Goal: Browse casually: Explore the website without a specific task or goal

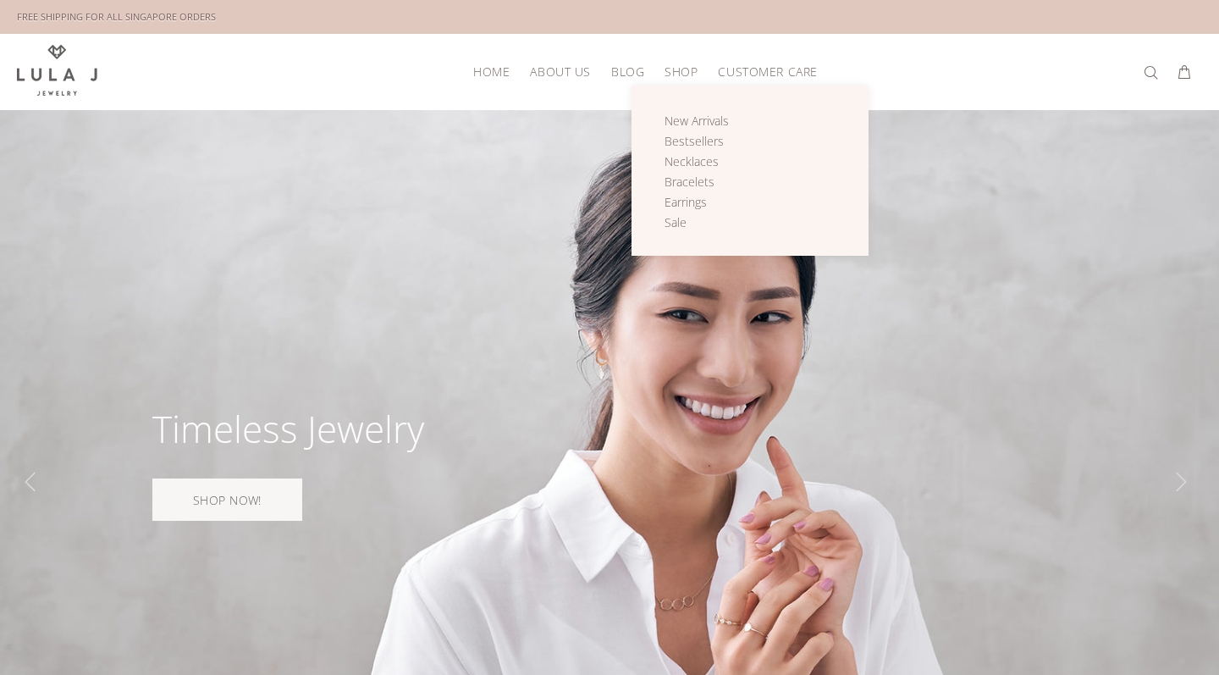
click at [673, 80] on link "Shop" at bounding box center [680, 71] width 53 height 26
click at [691, 161] on span "Necklaces" at bounding box center [692, 161] width 54 height 16
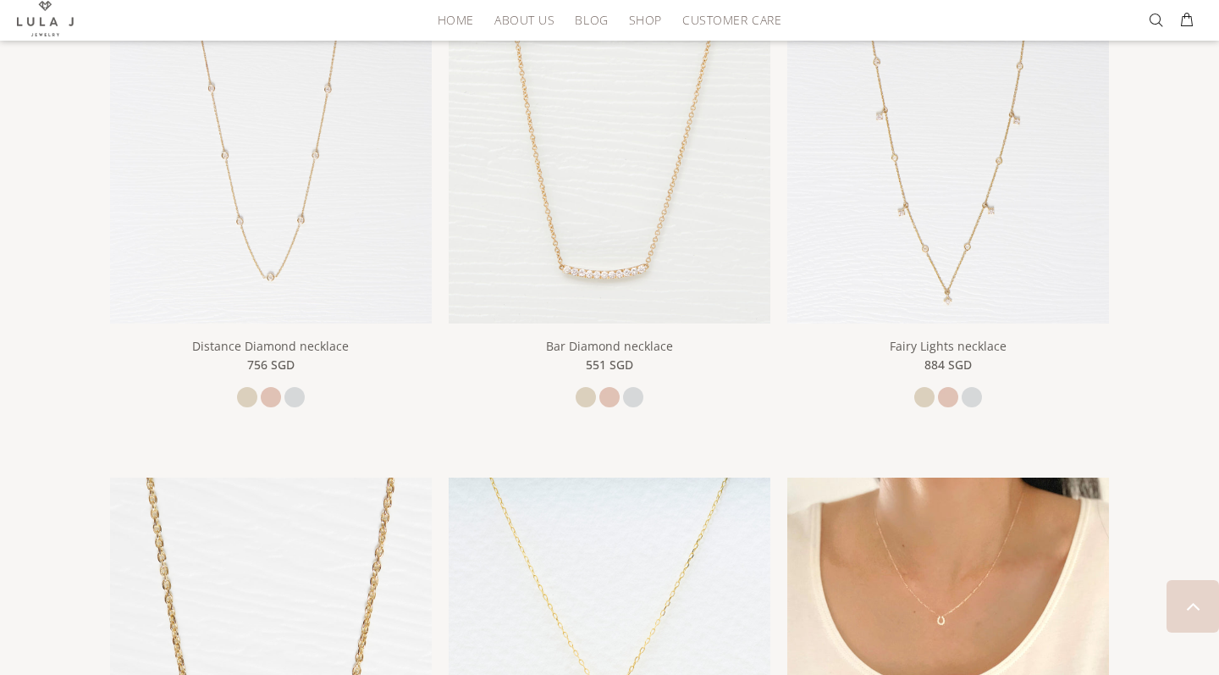
scroll to position [805, 0]
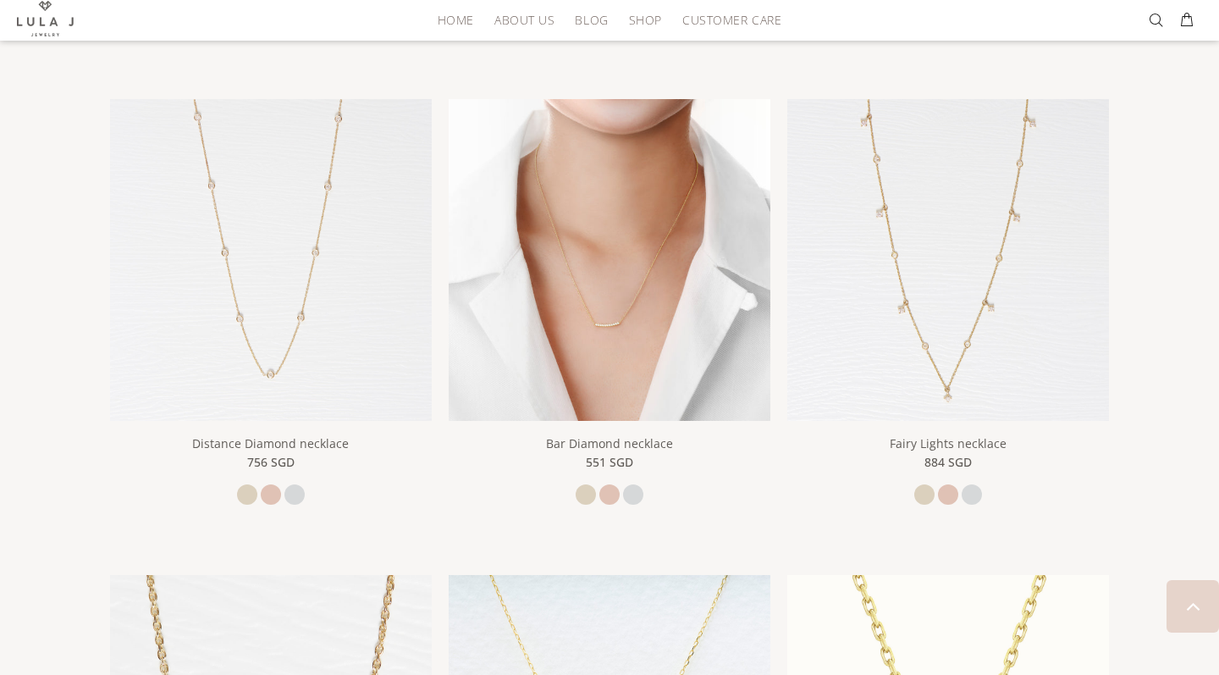
click at [609, 334] on img at bounding box center [610, 260] width 322 height 322
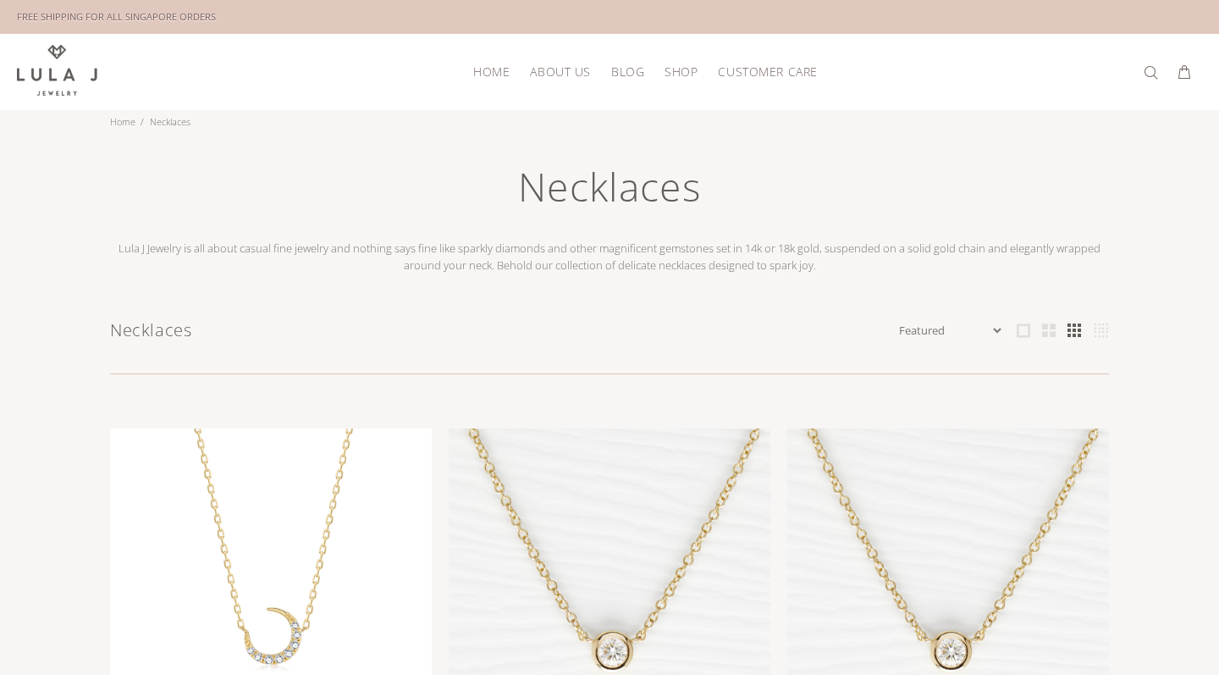
scroll to position [0, 0]
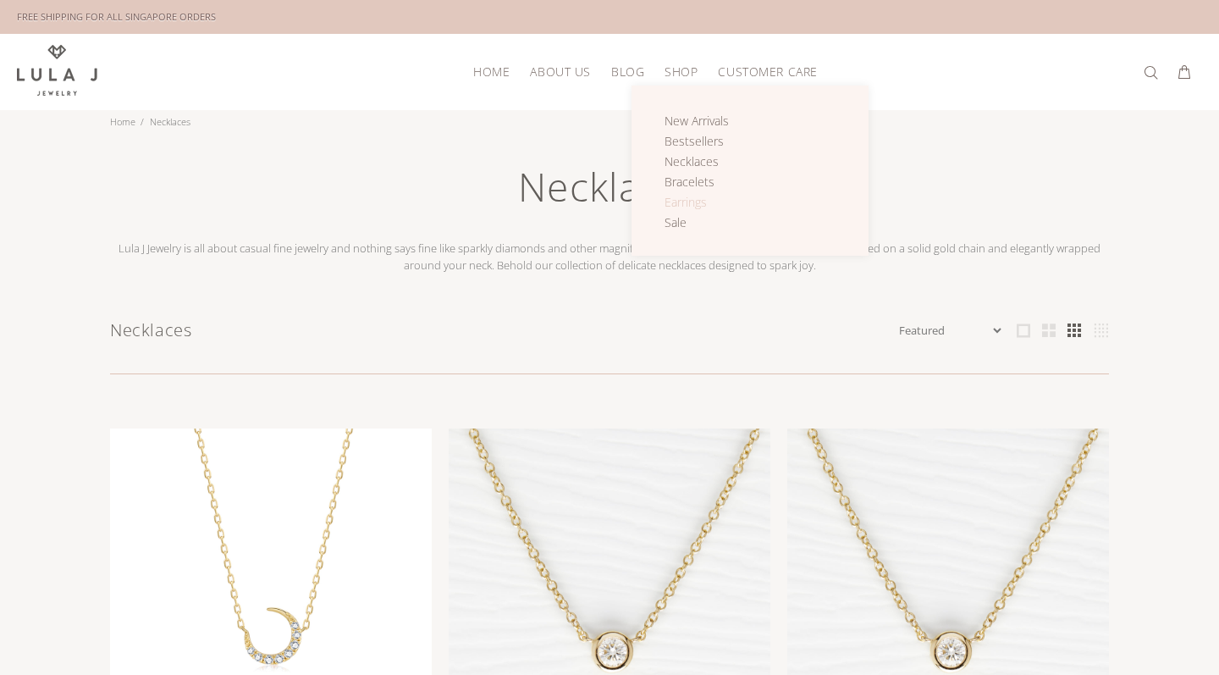
click at [691, 197] on span "Earrings" at bounding box center [686, 202] width 42 height 16
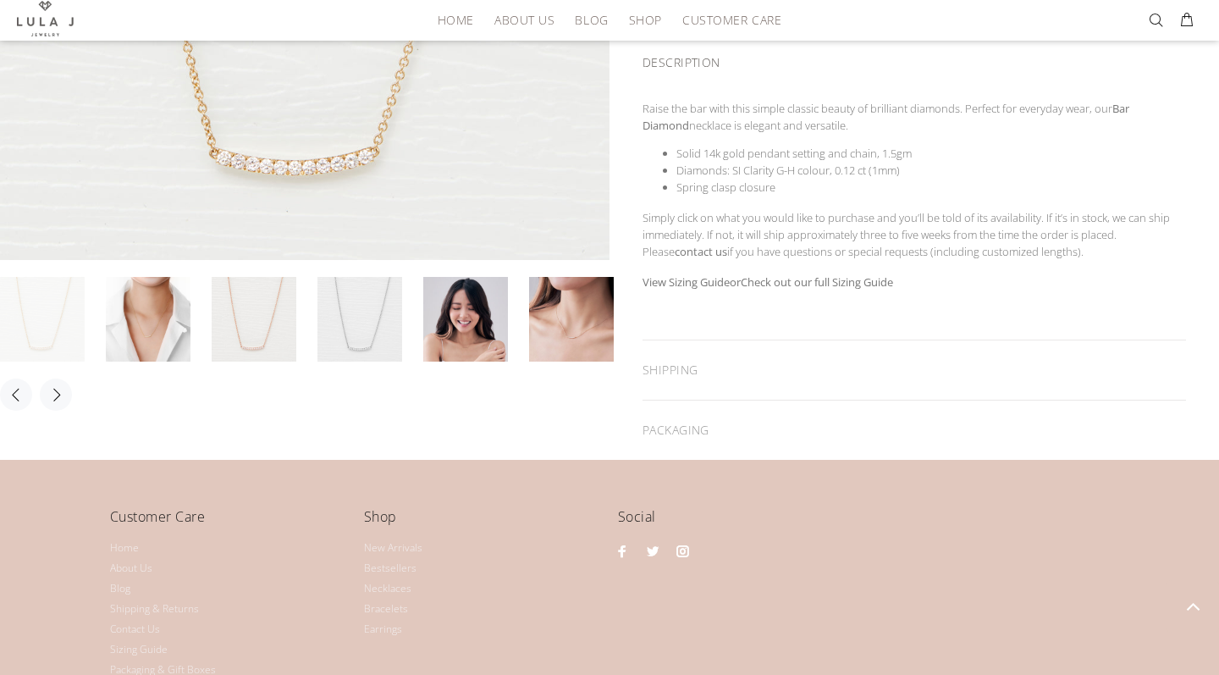
scroll to position [550, 0]
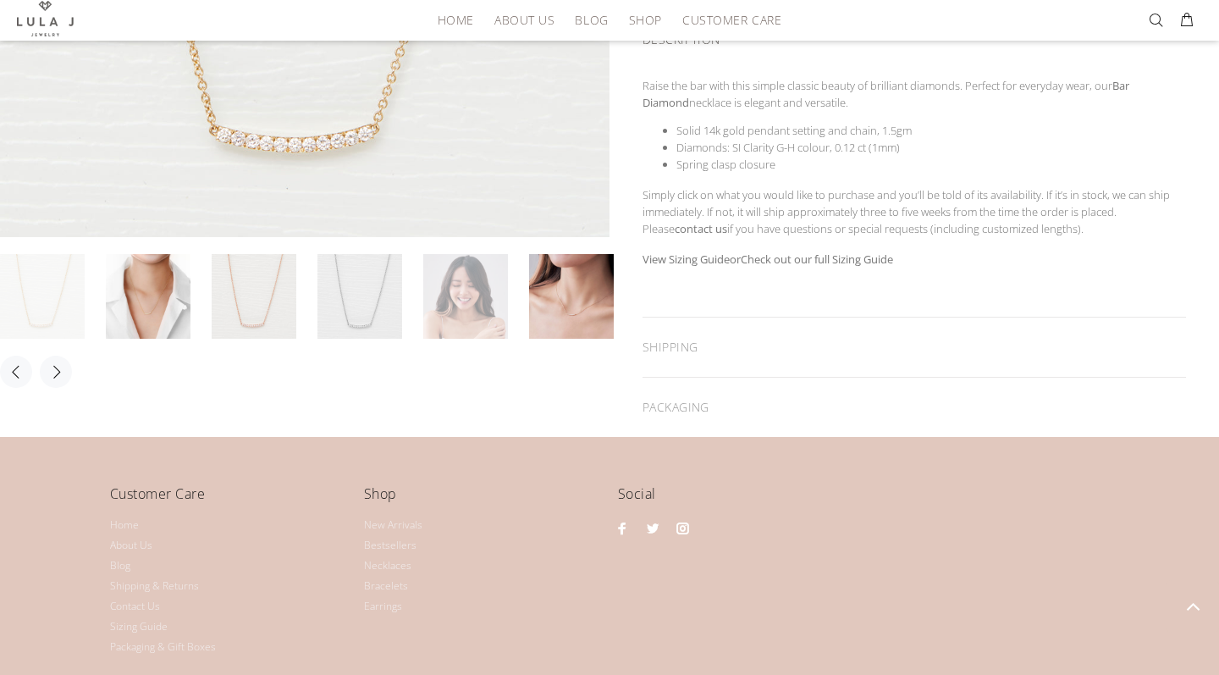
click at [478, 315] on link at bounding box center [465, 296] width 85 height 85
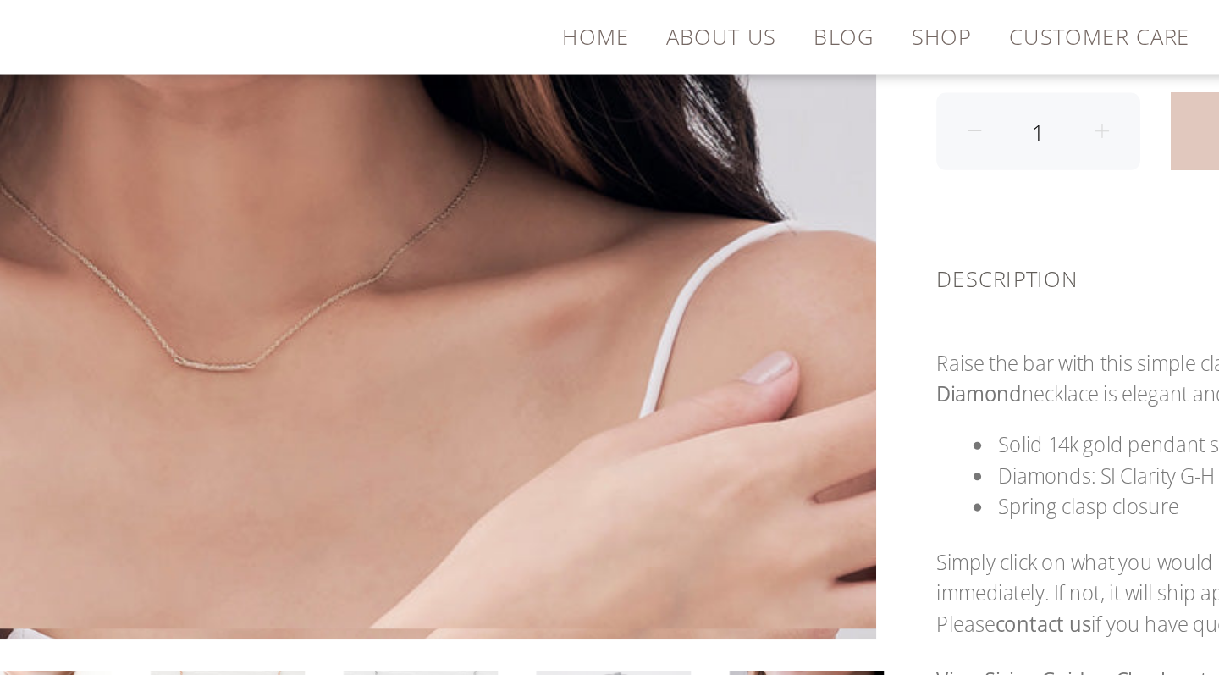
scroll to position [258, 0]
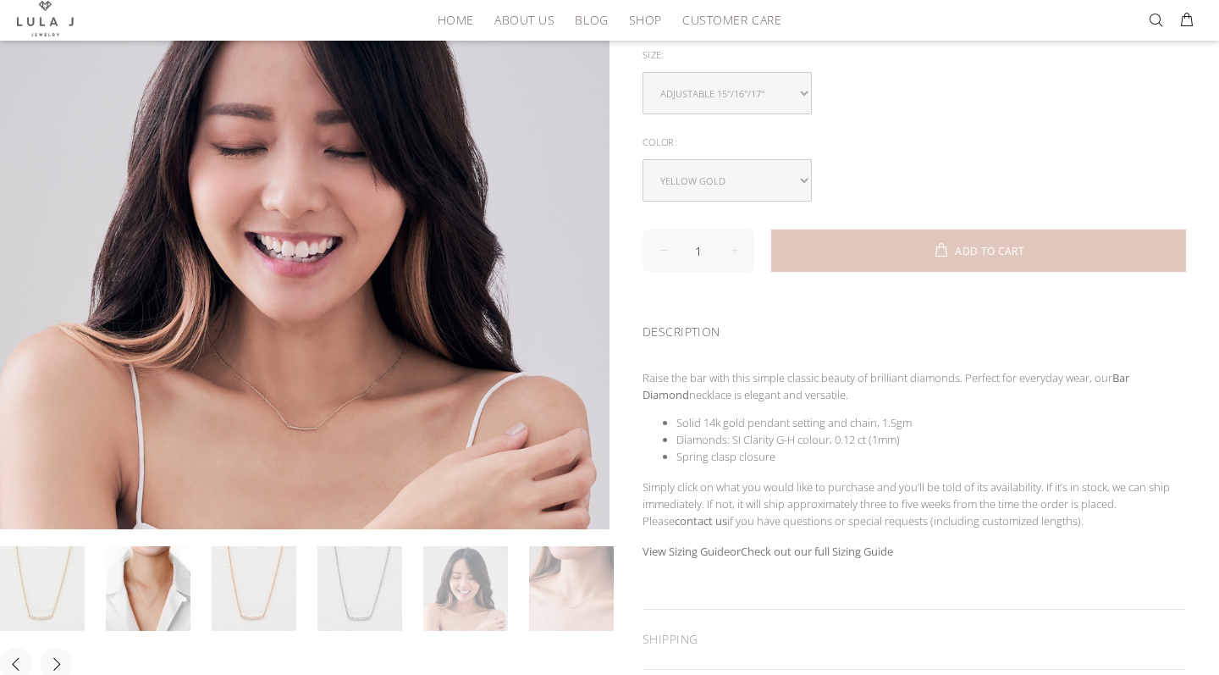
click at [556, 611] on link at bounding box center [571, 588] width 85 height 85
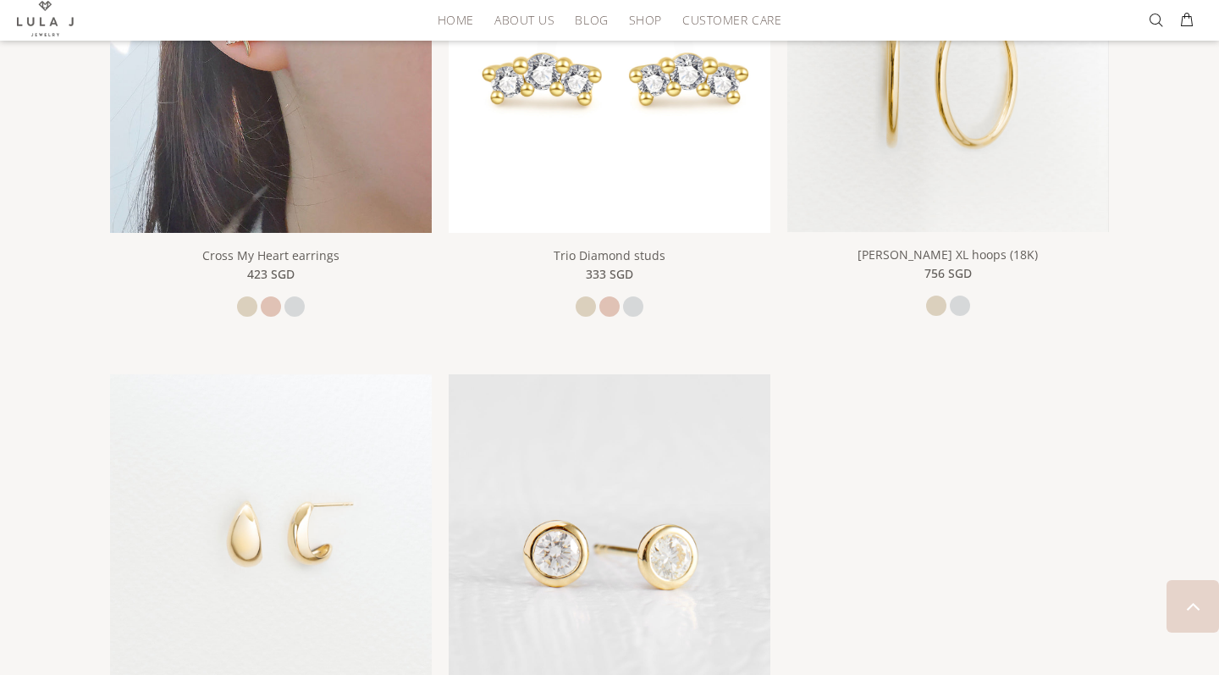
scroll to position [3044, 0]
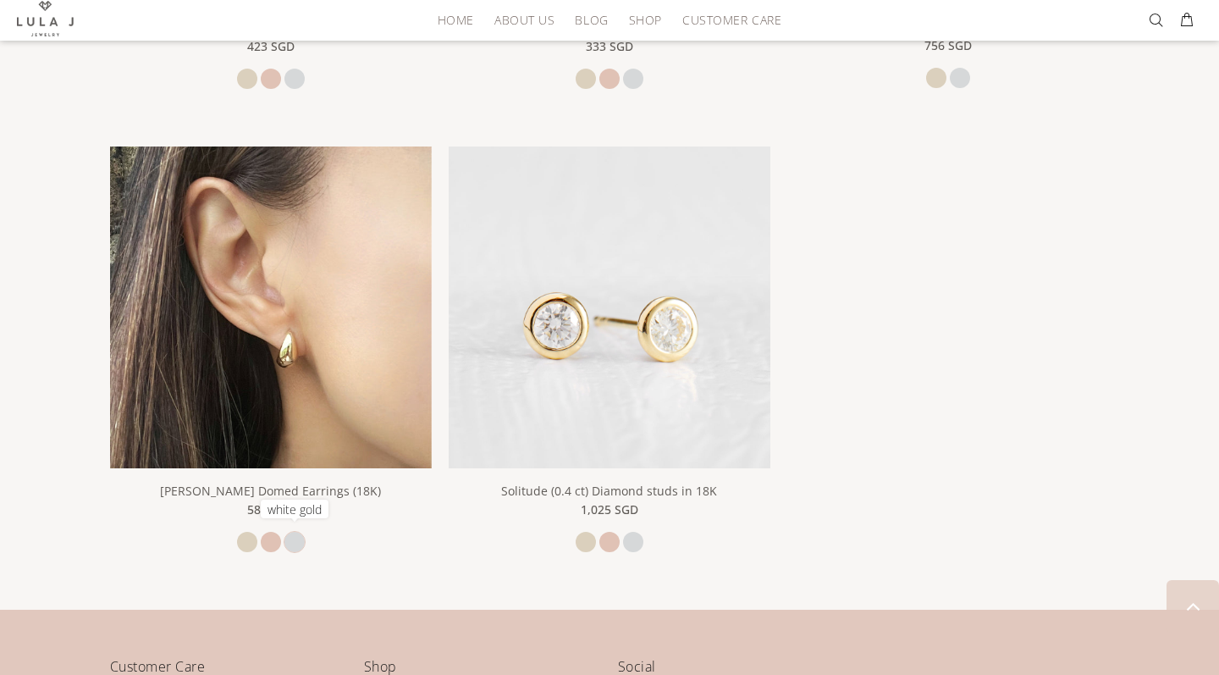
click at [298, 532] on link at bounding box center [294, 542] width 20 height 20
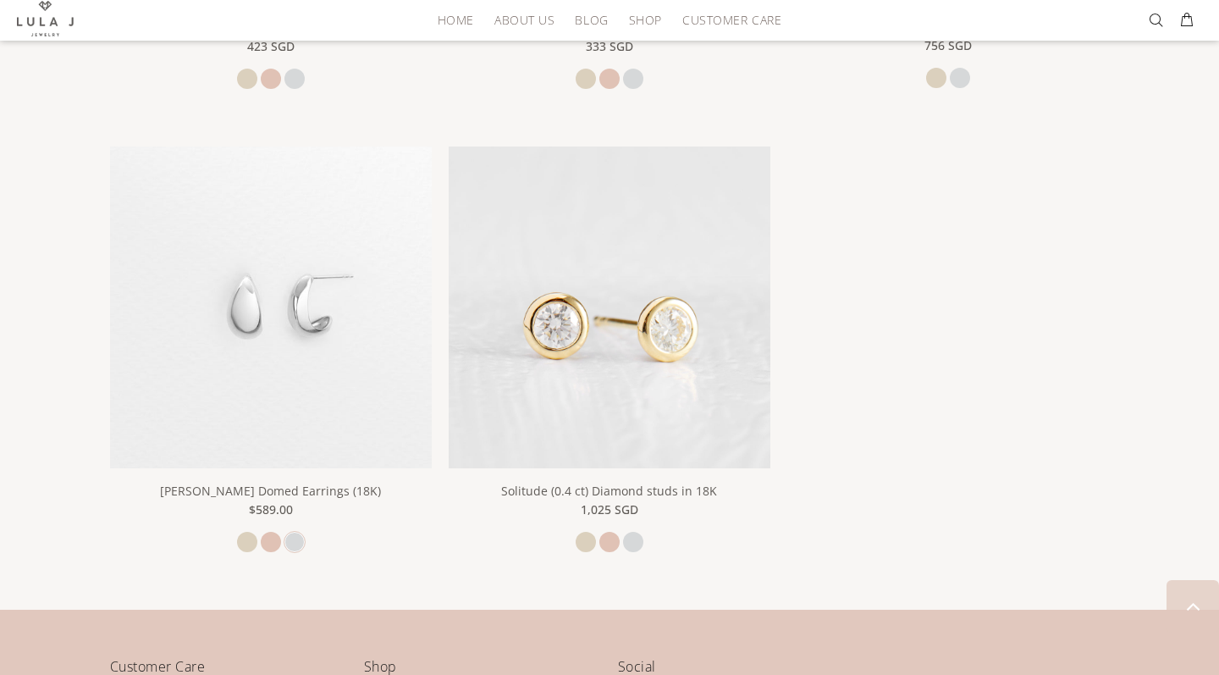
click at [304, 383] on img at bounding box center [271, 307] width 322 height 322
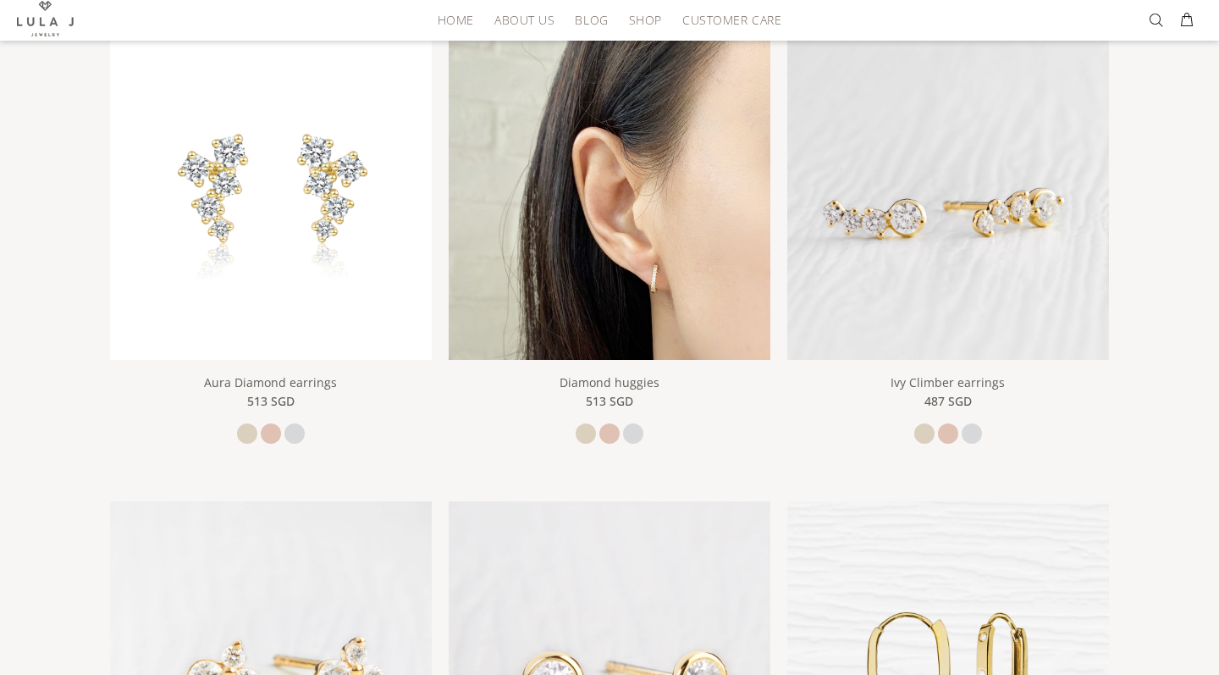
scroll to position [367, 0]
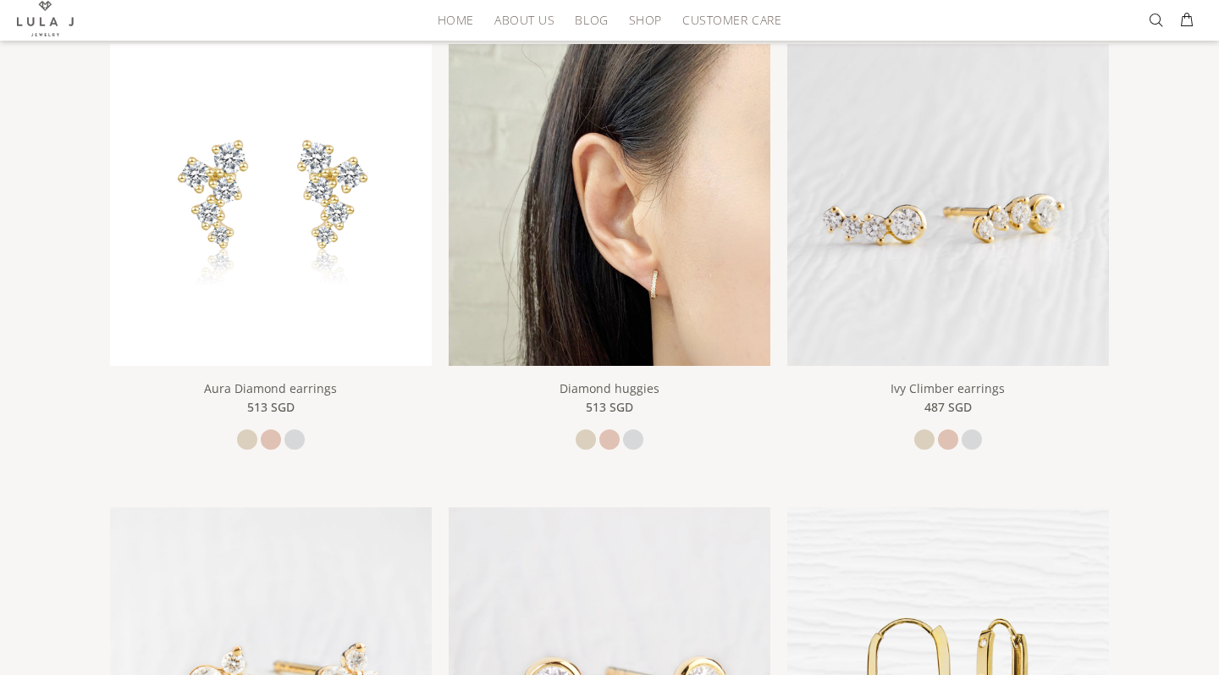
click at [593, 290] on img at bounding box center [610, 205] width 322 height 322
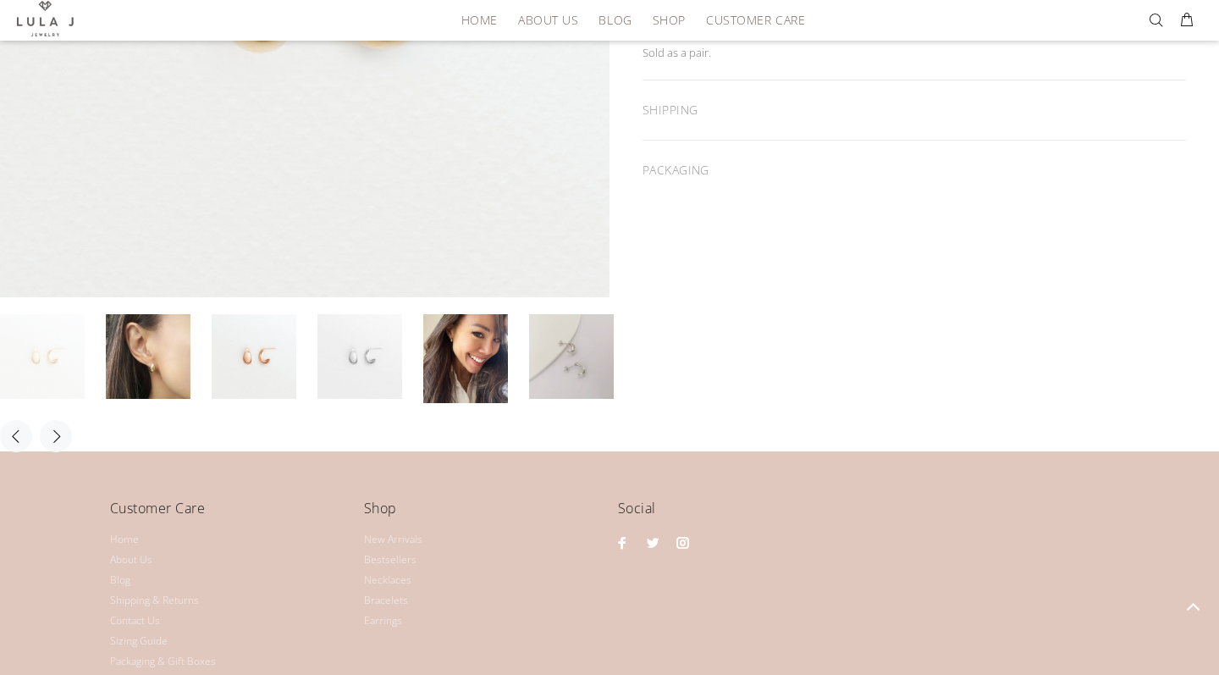
scroll to position [496, 0]
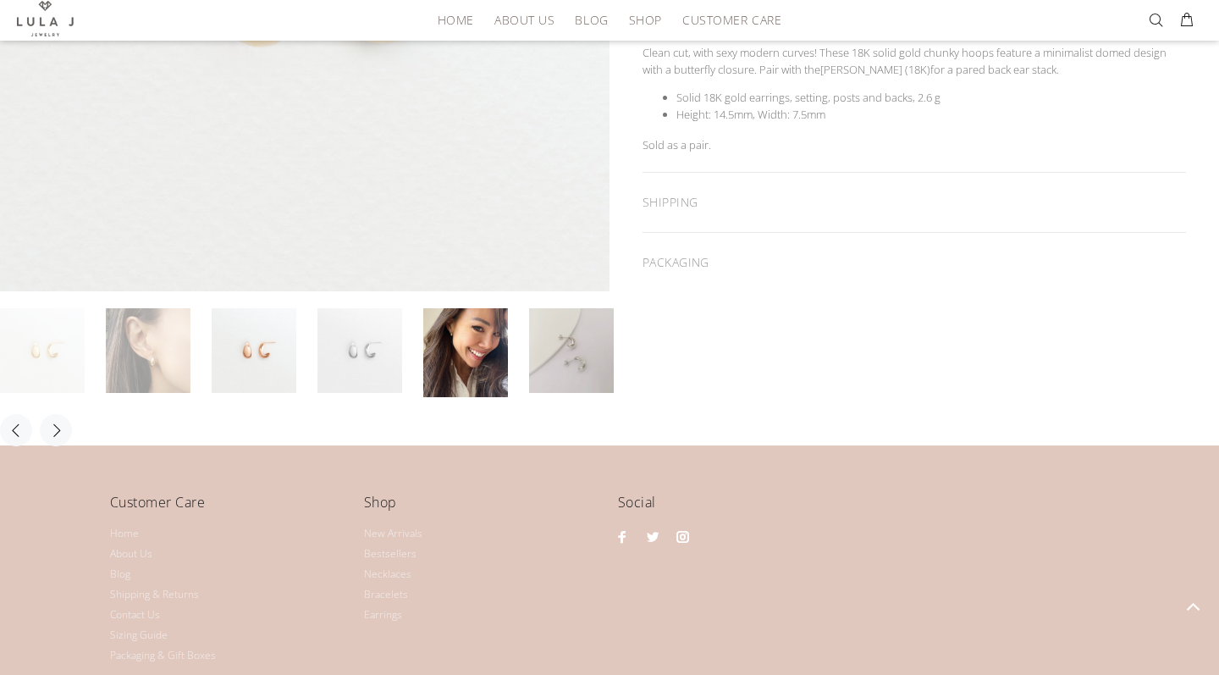
click at [145, 357] on link at bounding box center [148, 350] width 85 height 85
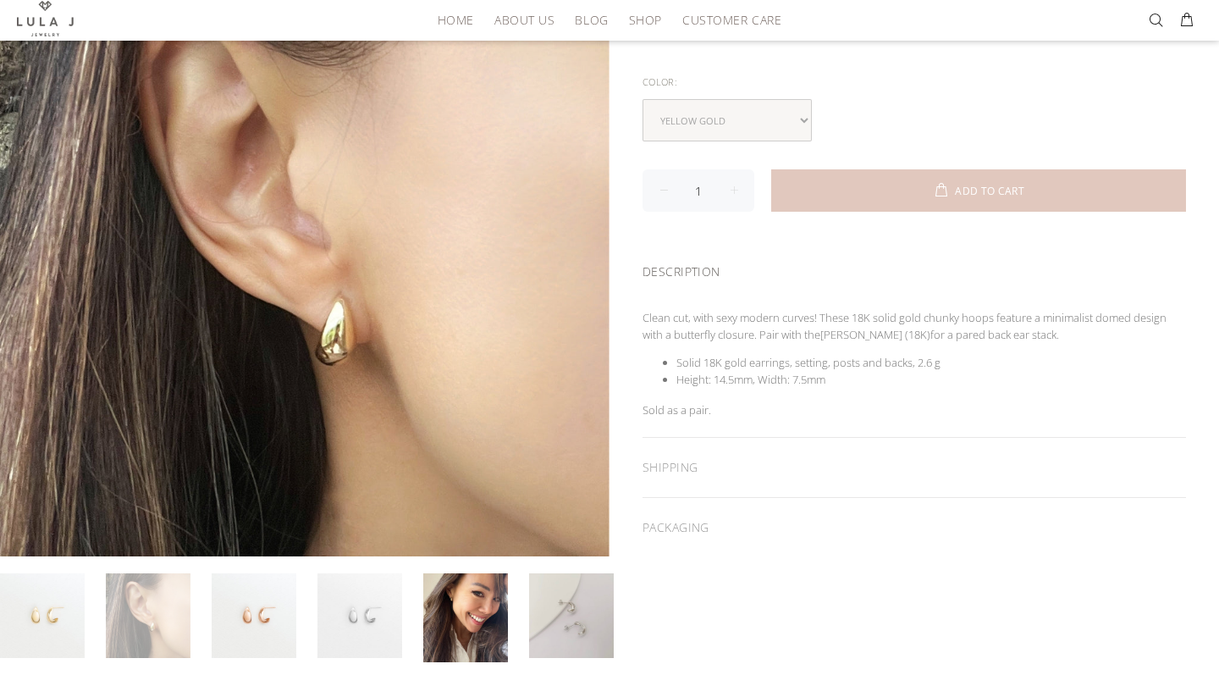
scroll to position [229, 0]
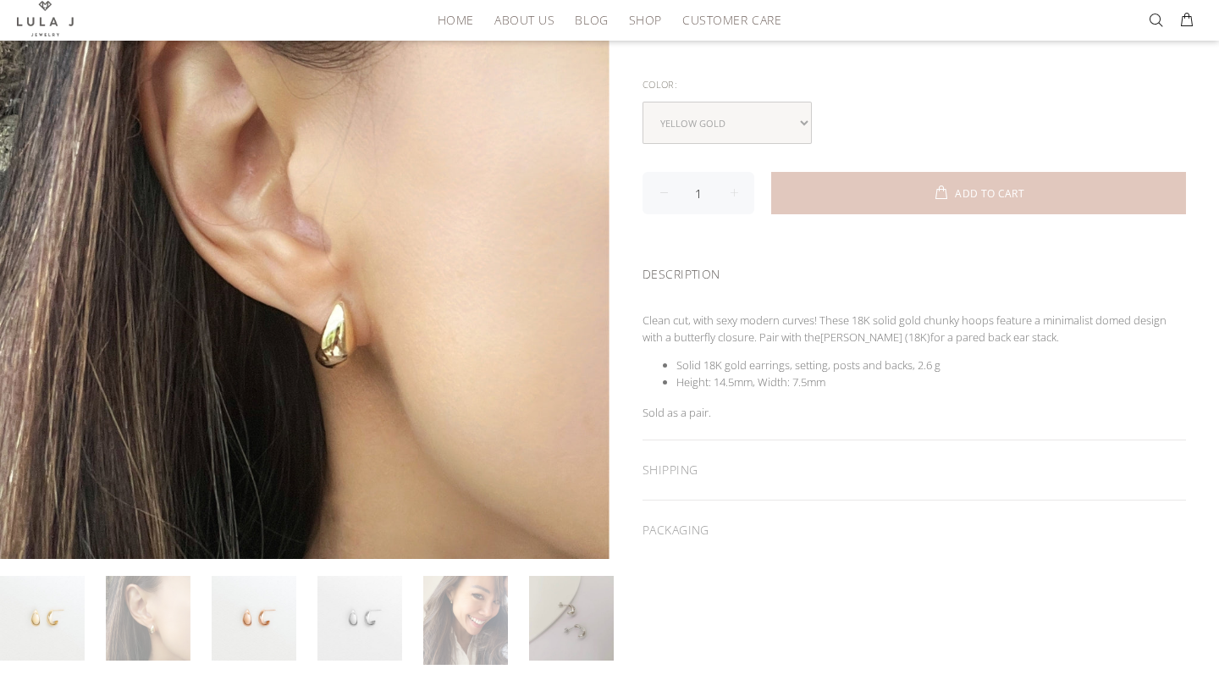
click at [451, 614] on link at bounding box center [465, 620] width 85 height 89
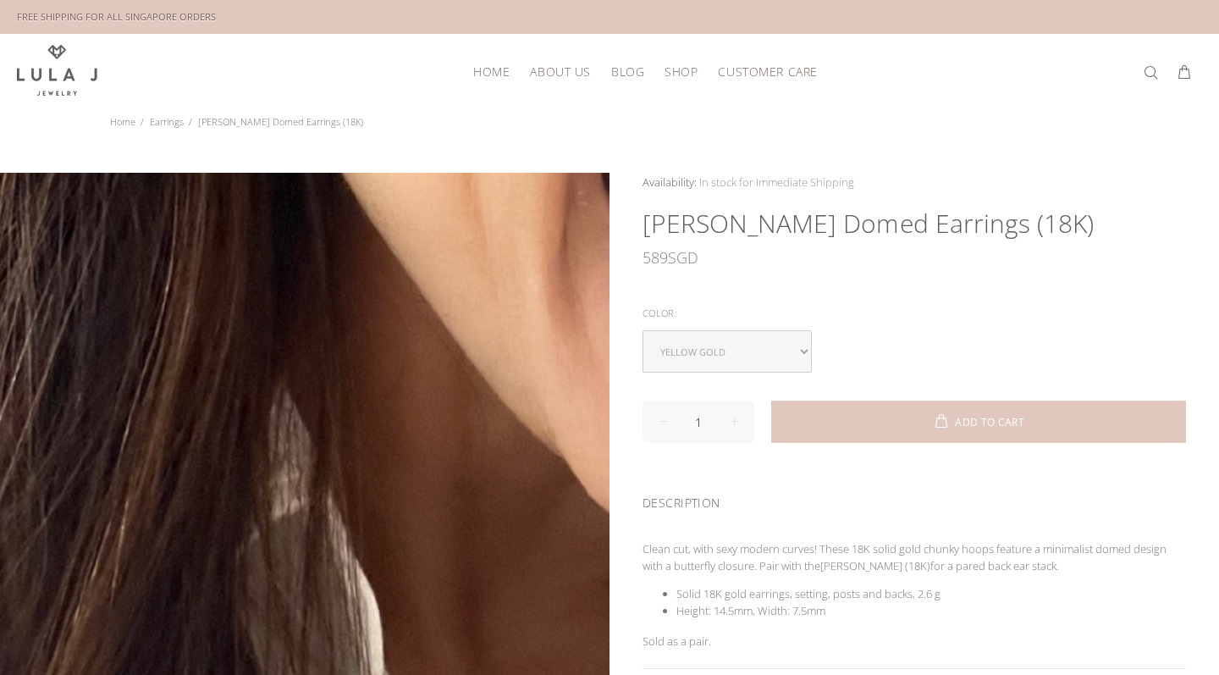
scroll to position [0, 0]
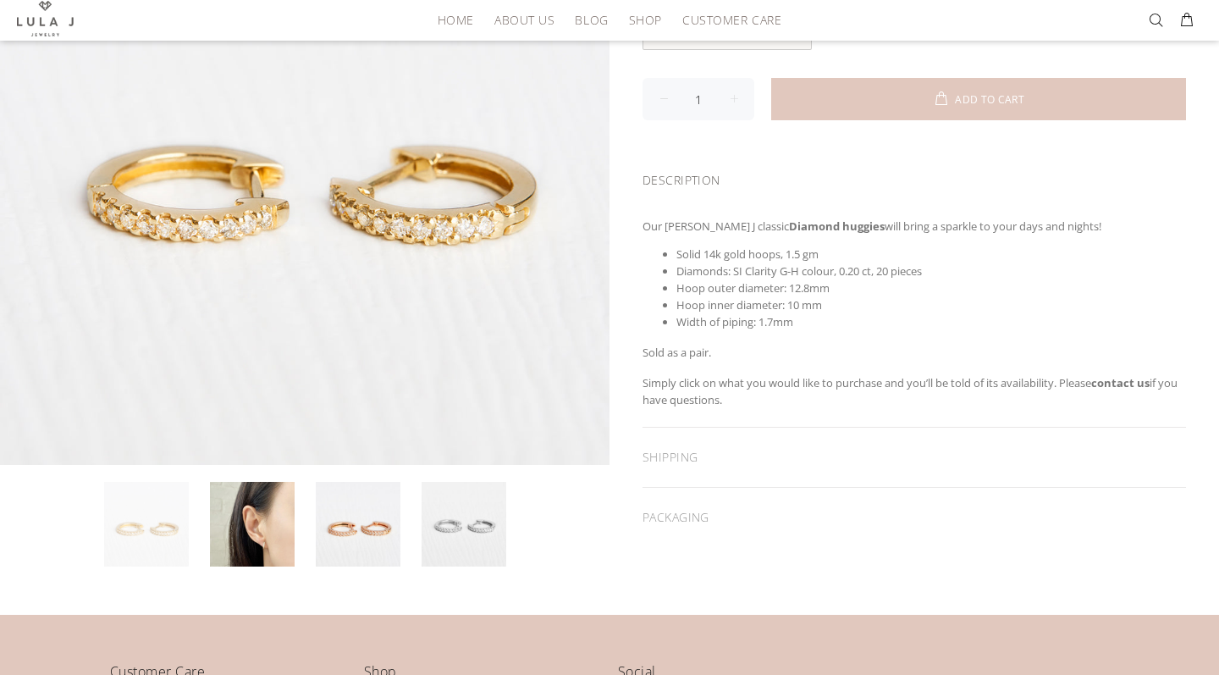
scroll to position [324, 0]
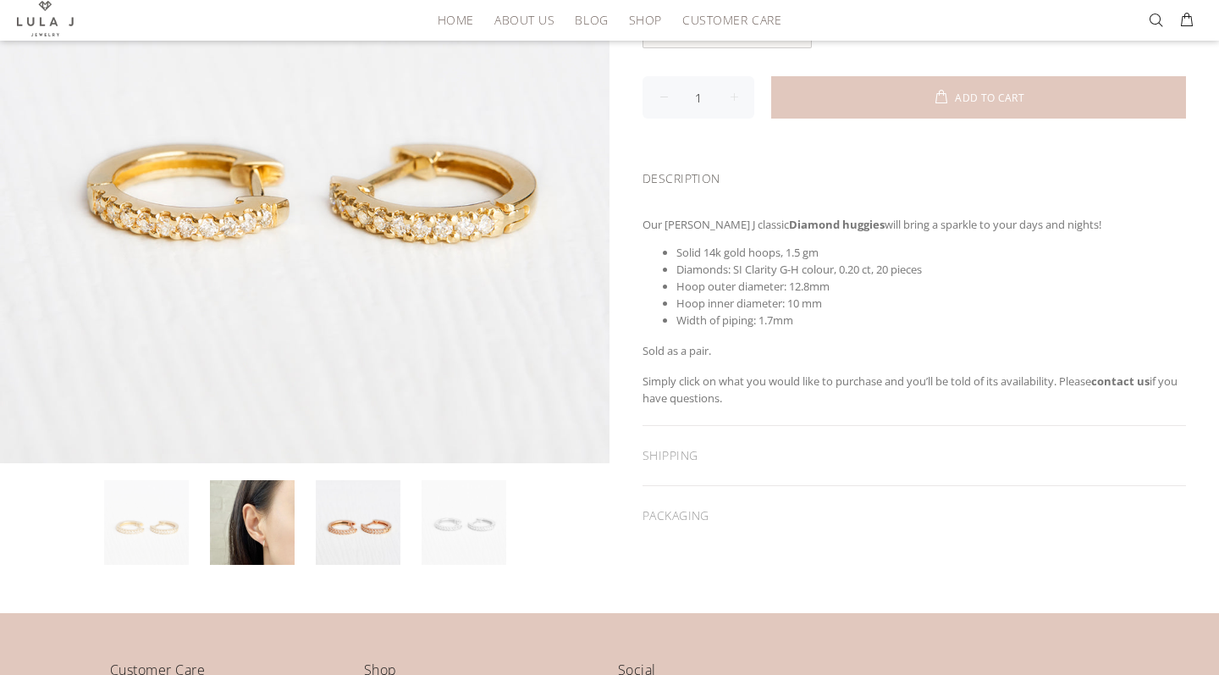
click at [477, 497] on link at bounding box center [464, 522] width 85 height 85
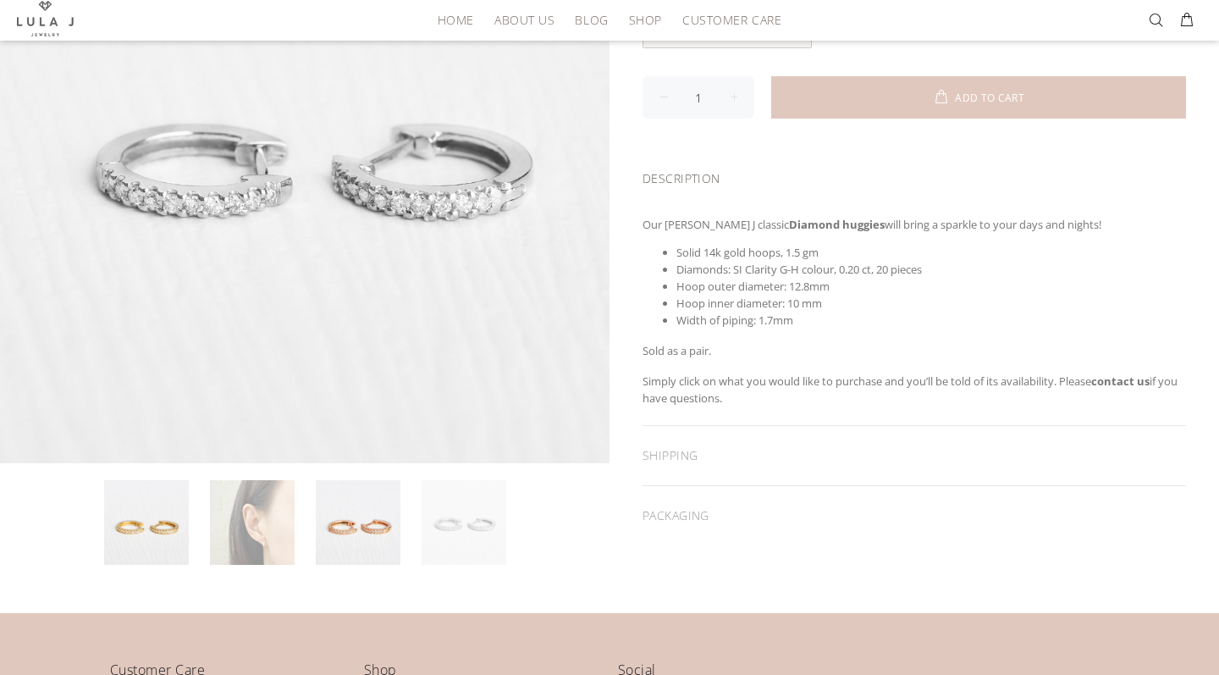
click at [257, 533] on link at bounding box center [252, 522] width 85 height 85
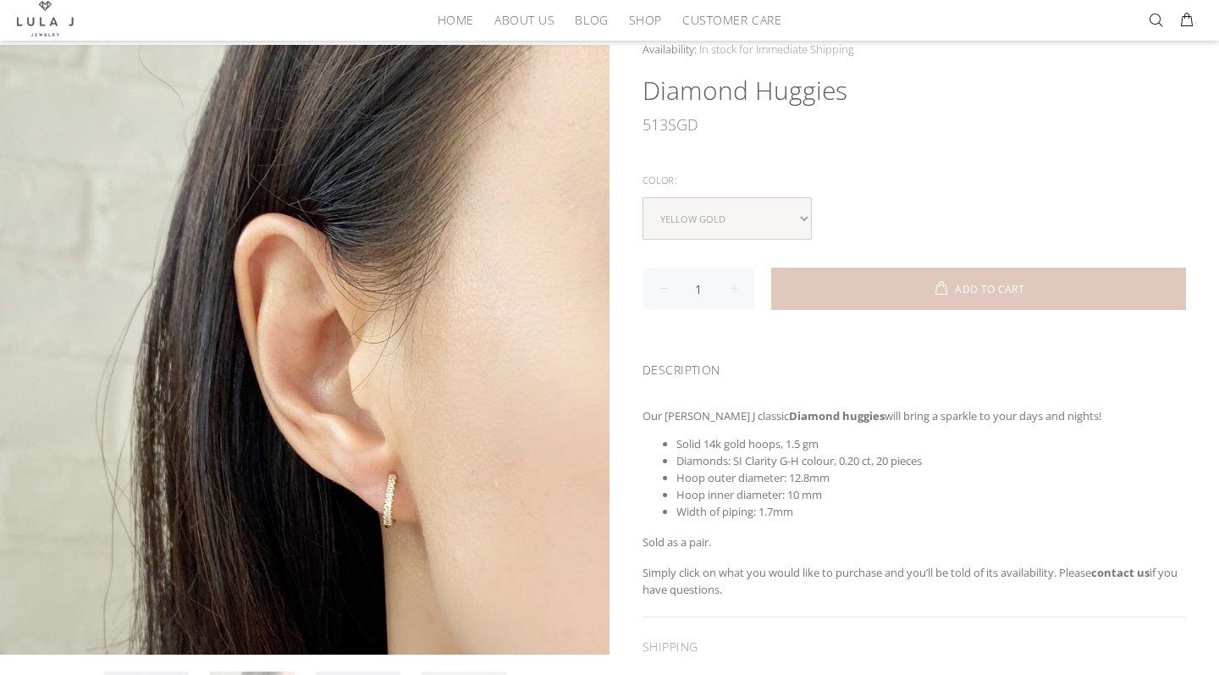
scroll to position [126, 0]
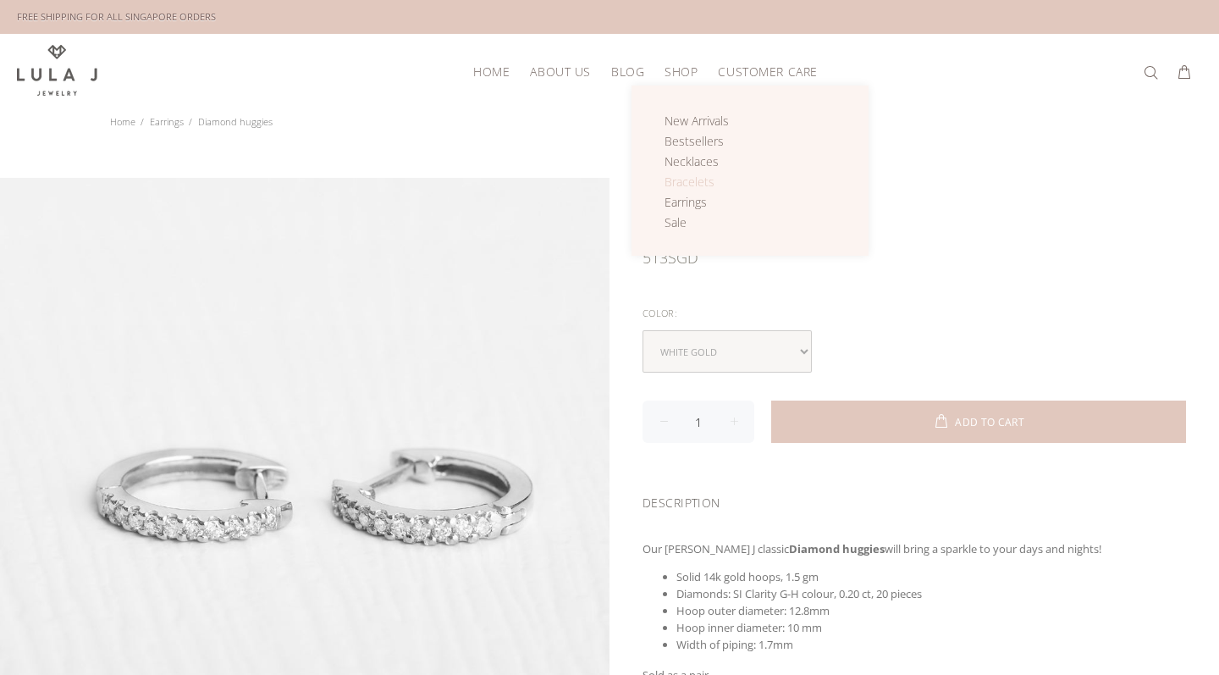
click at [702, 174] on span "Bracelets" at bounding box center [690, 182] width 50 height 16
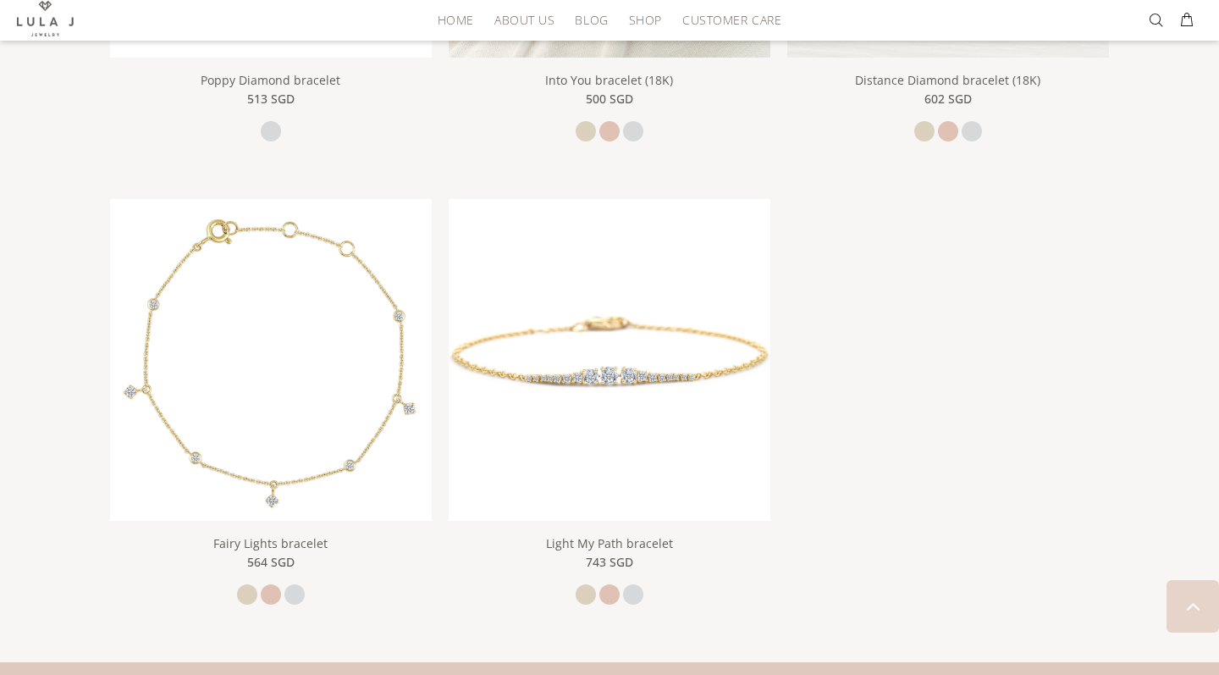
scroll to position [1603, 0]
